Goal: Navigation & Orientation: Find specific page/section

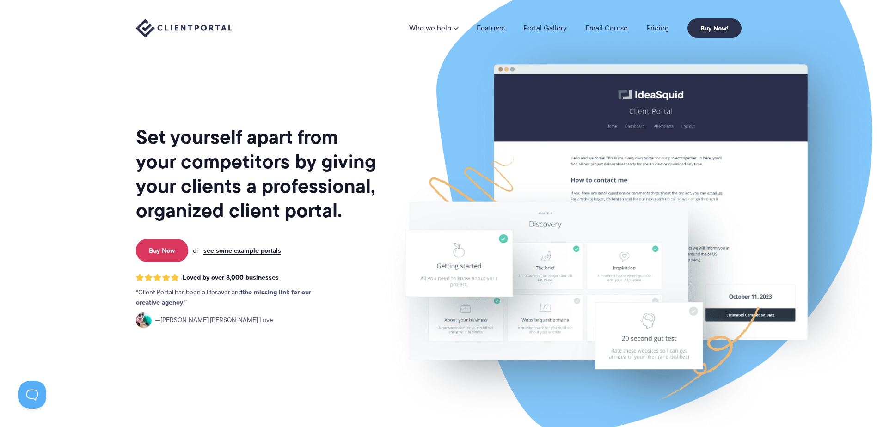
click at [489, 28] on link "Features" at bounding box center [491, 27] width 28 height 7
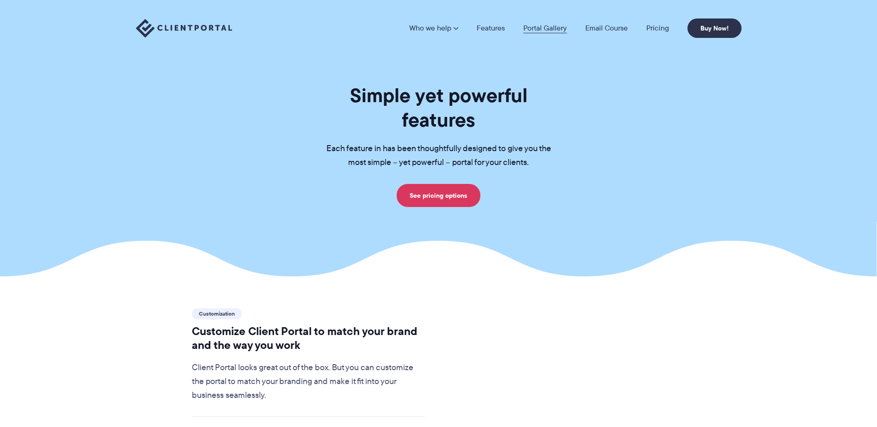
click at [548, 29] on link "Portal Gallery" at bounding box center [544, 27] width 43 height 7
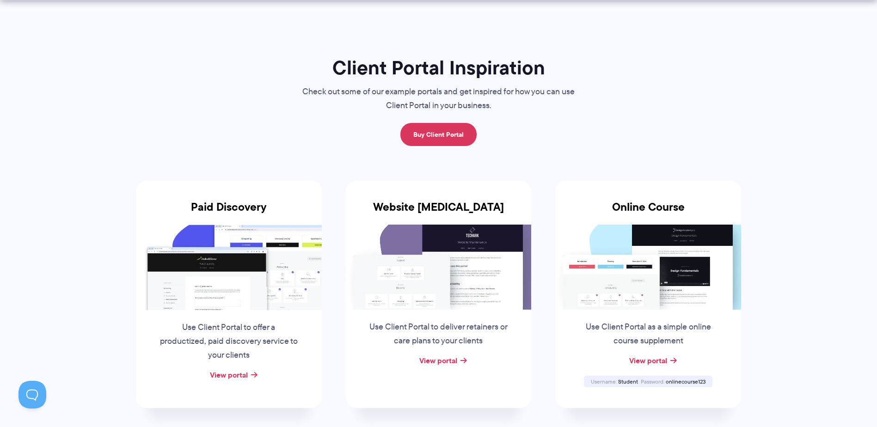
scroll to position [92, 0]
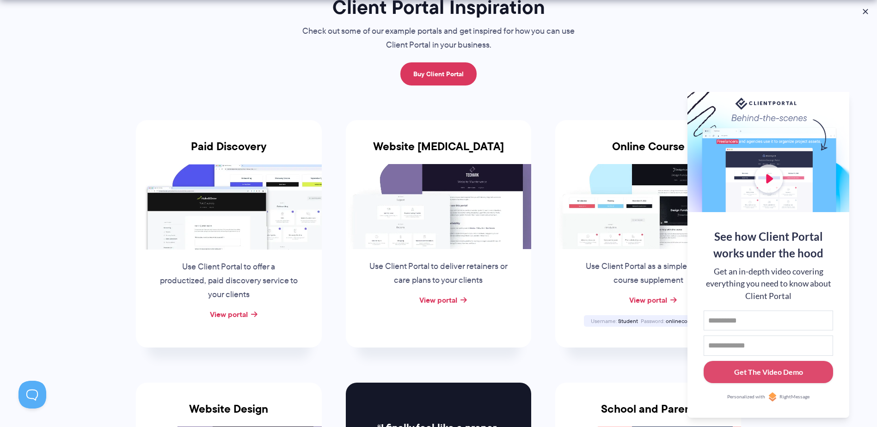
click at [772, 174] on div at bounding box center [768, 152] width 162 height 120
